Goal: Check status: Check status

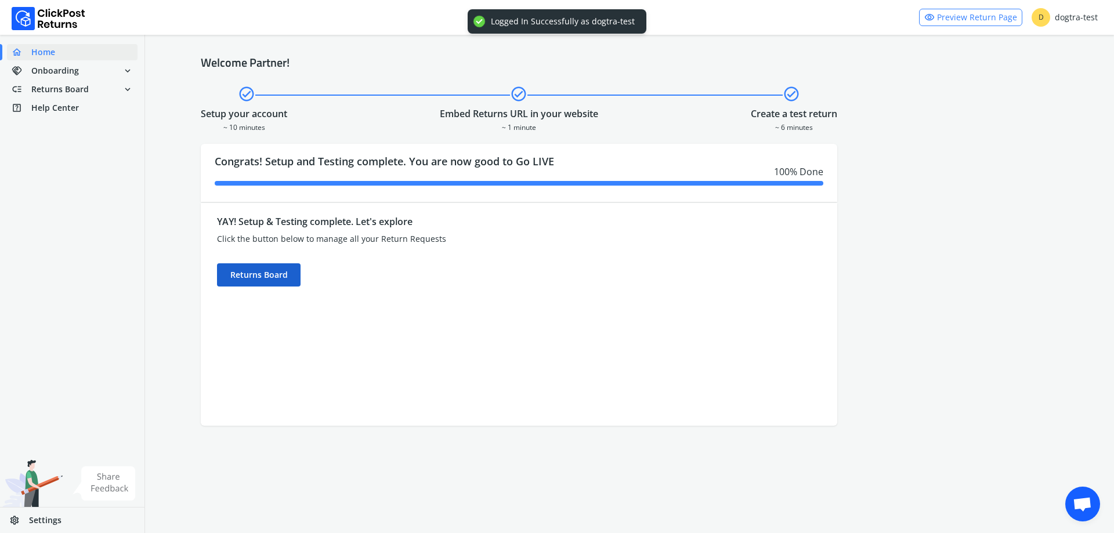
click at [278, 274] on div "Returns Board" at bounding box center [259, 274] width 84 height 23
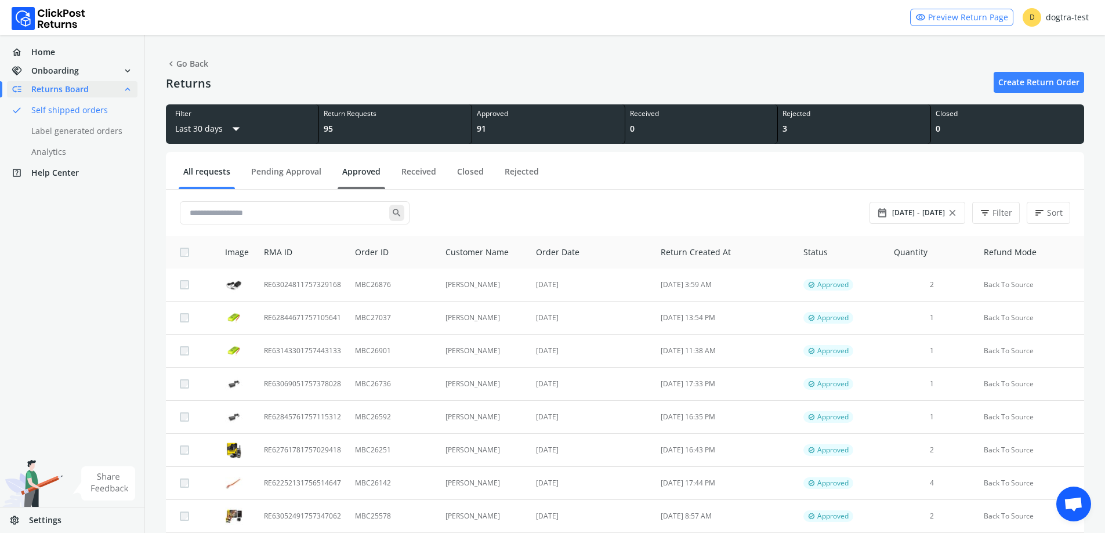
click at [373, 181] on link "Approved" at bounding box center [362, 176] width 48 height 20
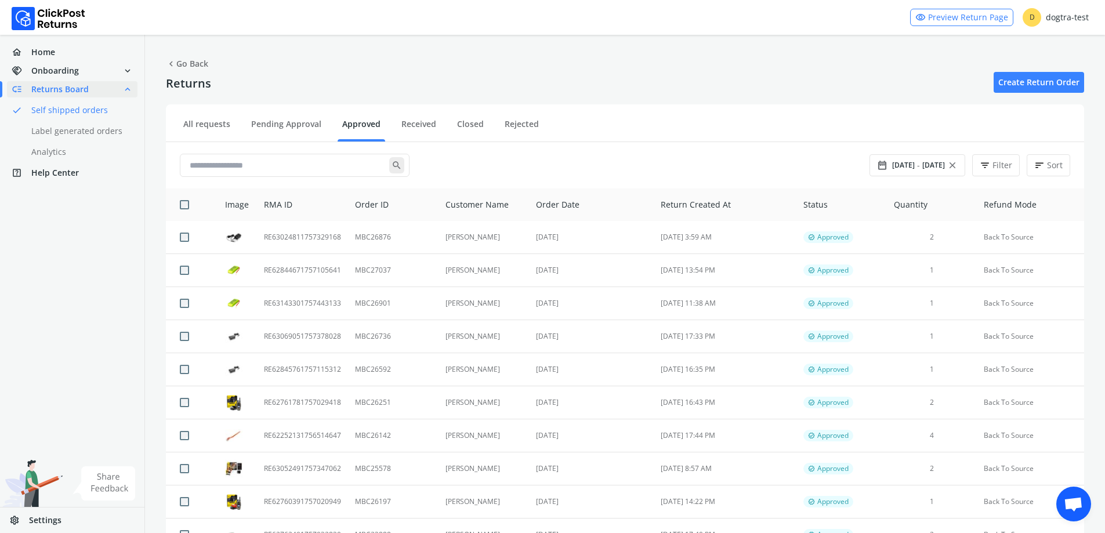
click at [289, 117] on ul "All requests Pending Approval Approved Received Closed Rejected" at bounding box center [625, 125] width 919 height 33
click at [289, 122] on link "Pending Approval" at bounding box center [286, 128] width 79 height 20
